Goal: Task Accomplishment & Management: Manage account settings

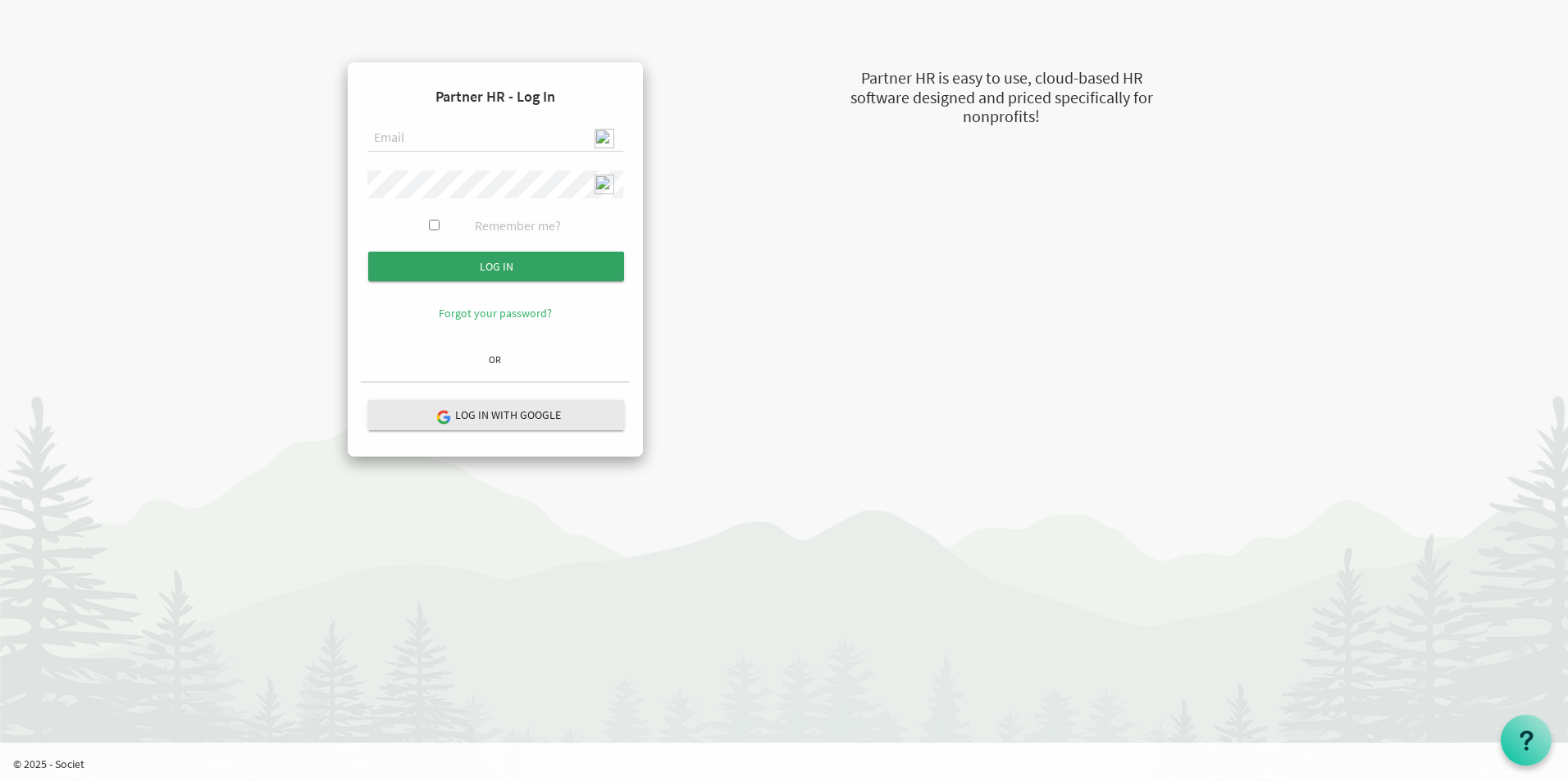
type input "[EMAIL_ADDRESS][DOMAIN_NAME]"
click at [553, 275] on input "submit" at bounding box center [496, 266] width 256 height 29
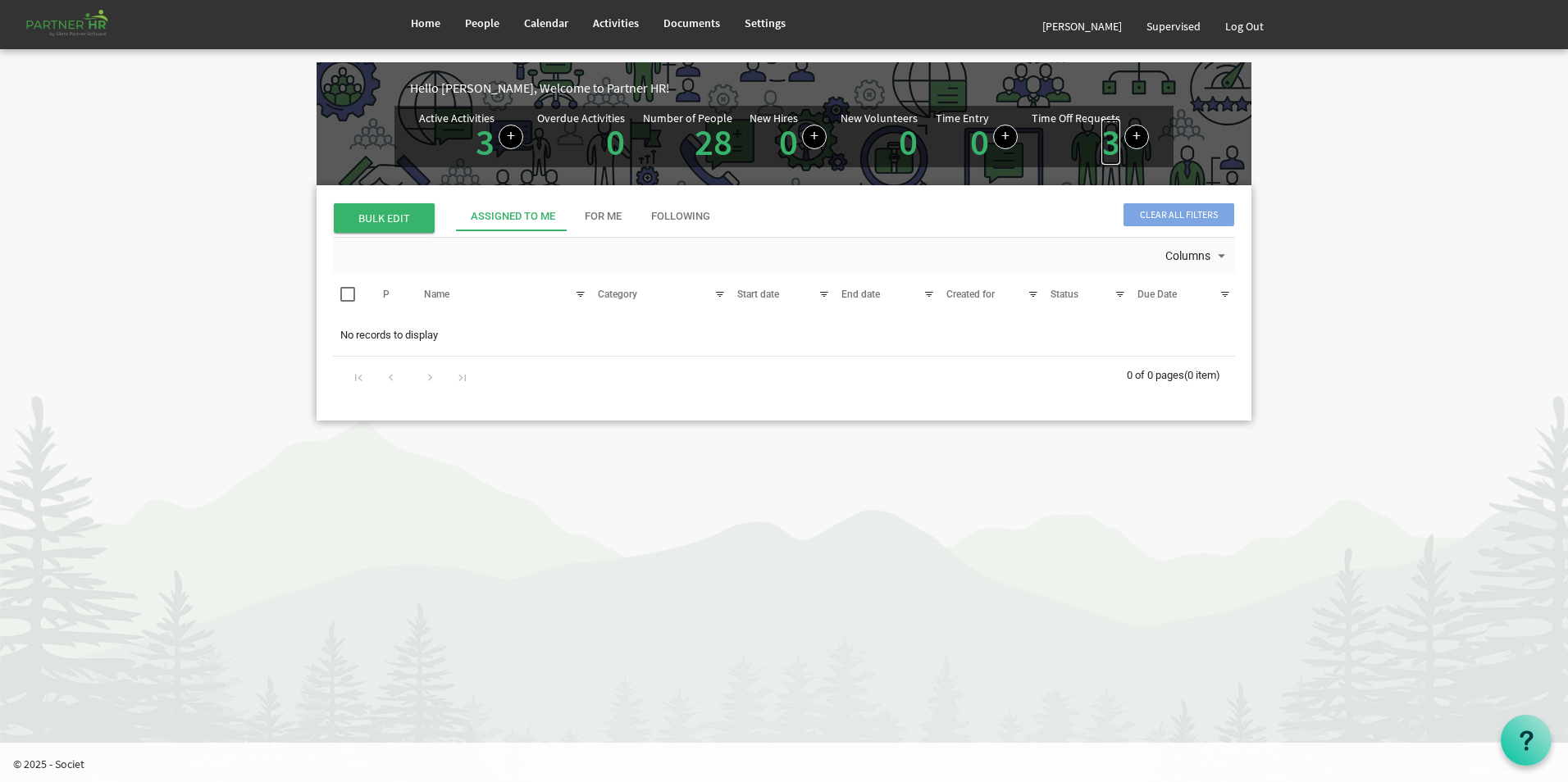
click at [1110, 145] on link "3" at bounding box center [1110, 141] width 19 height 46
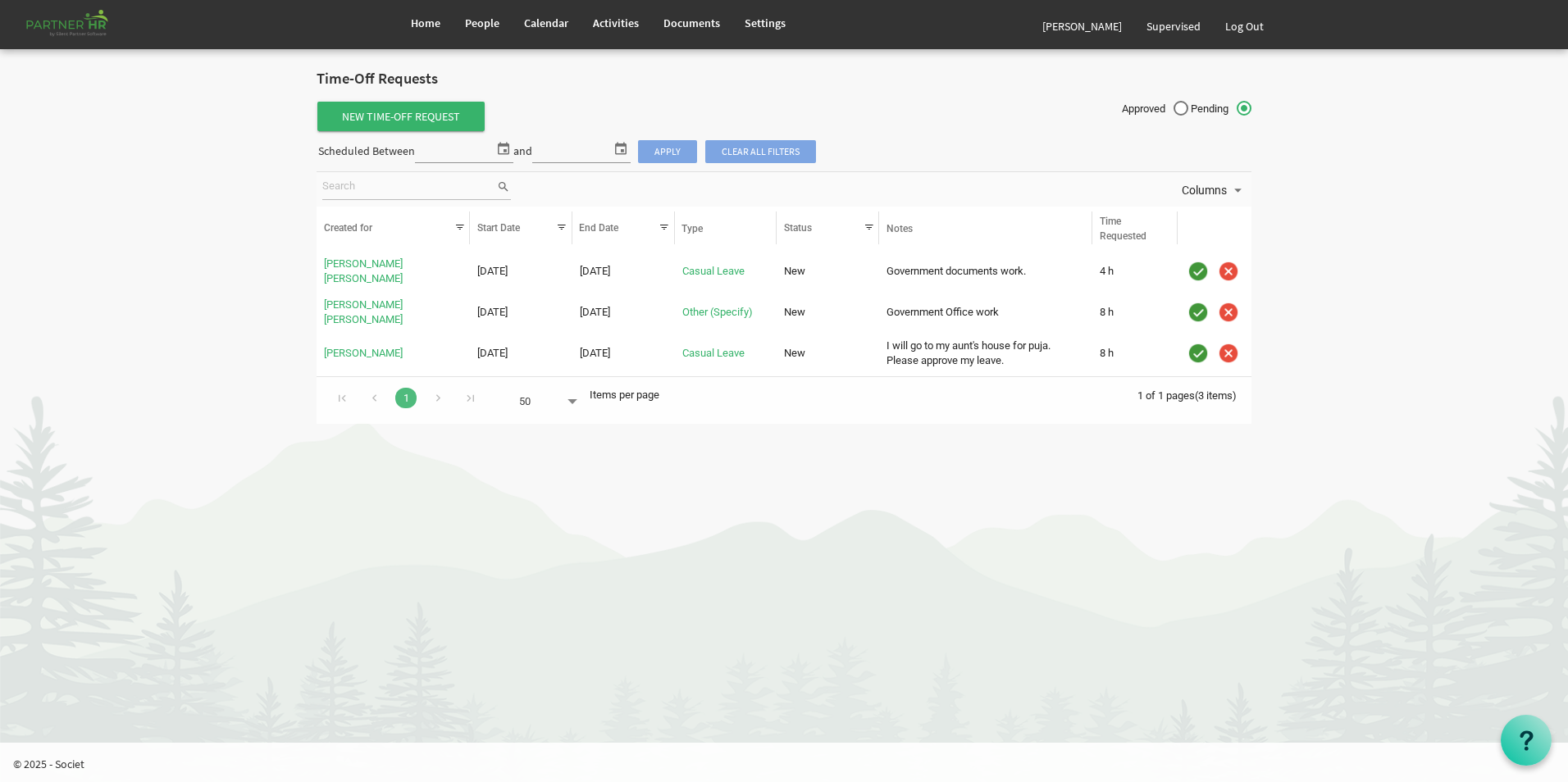
click at [835, 485] on html "Home People Calendar" at bounding box center [784, 391] width 1568 height 782
click at [419, 28] on span "Home" at bounding box center [426, 22] width 29 height 15
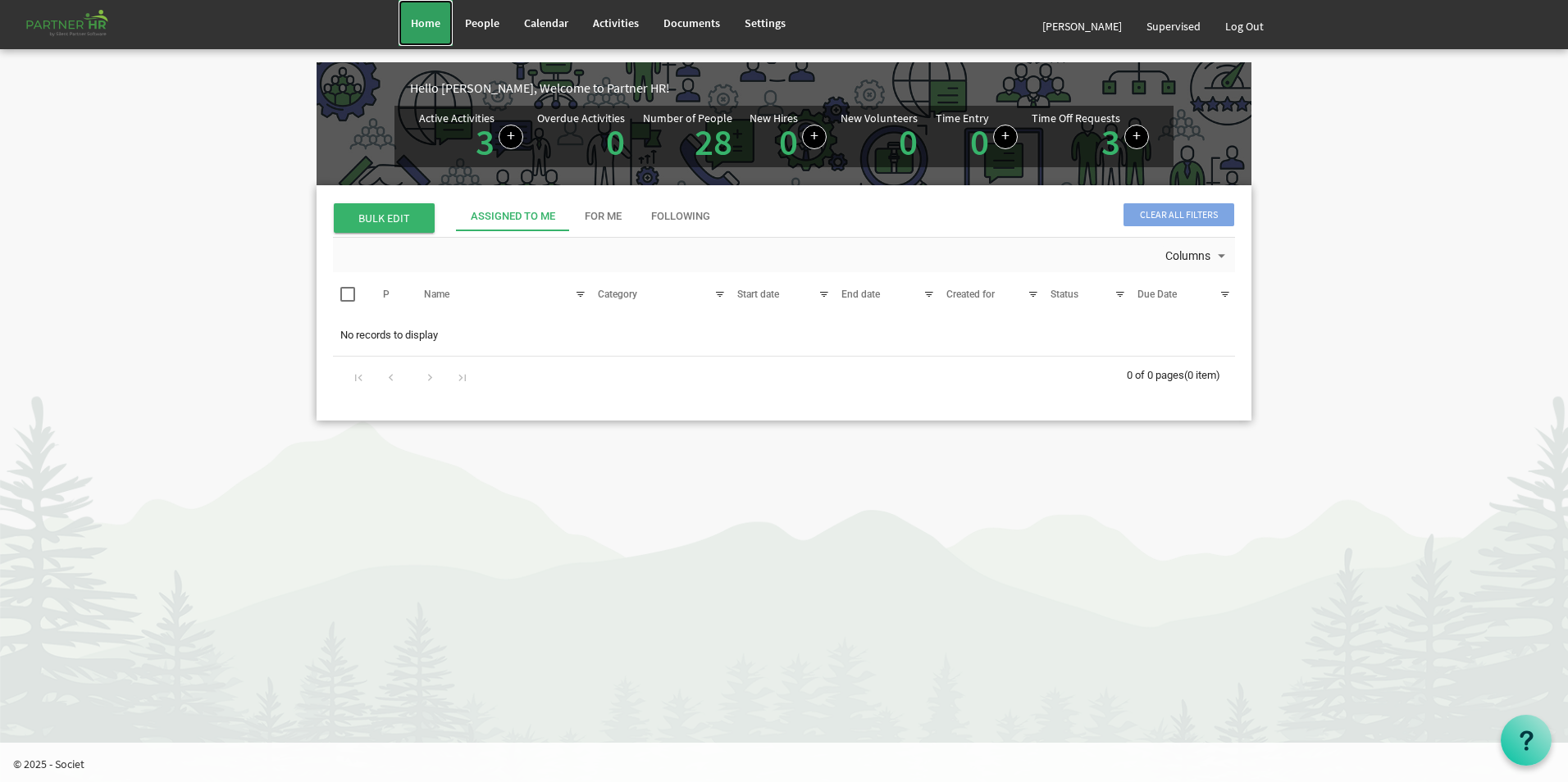
click at [418, 21] on span "Home" at bounding box center [426, 22] width 29 height 15
click at [1241, 19] on link "Log Out" at bounding box center [1244, 25] width 63 height 46
